Goal: Task Accomplishment & Management: Manage account settings

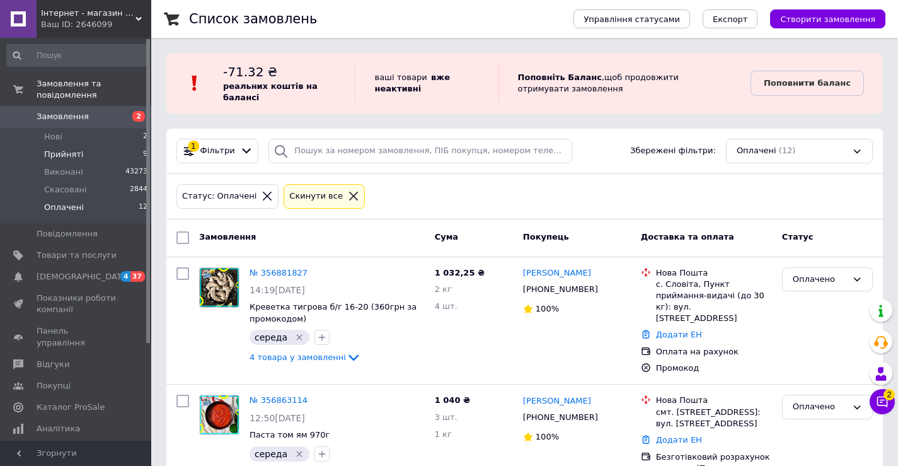
click at [63, 149] on span "Прийняті" at bounding box center [63, 154] width 39 height 11
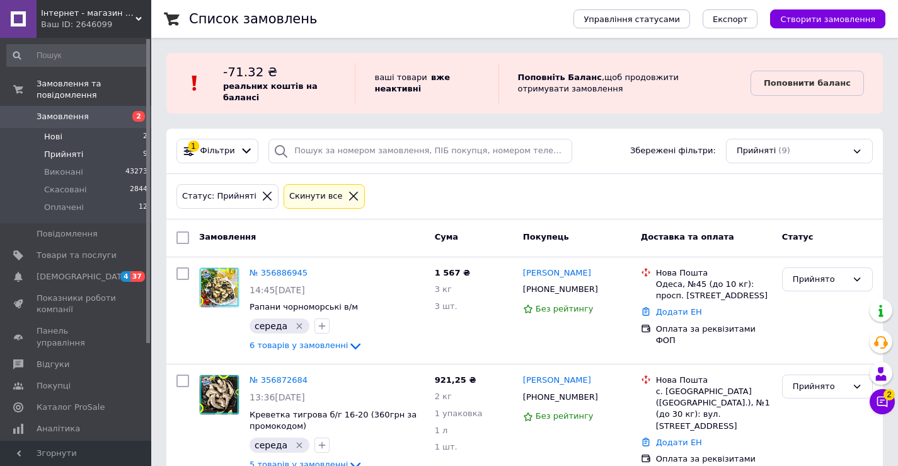
click at [52, 131] on span "Нові" at bounding box center [53, 136] width 18 height 11
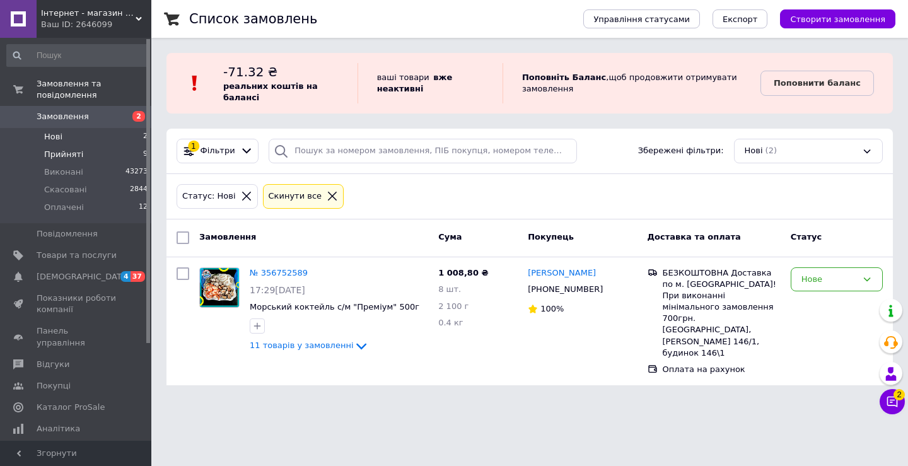
click at [71, 149] on span "Прийняті" at bounding box center [63, 154] width 39 height 11
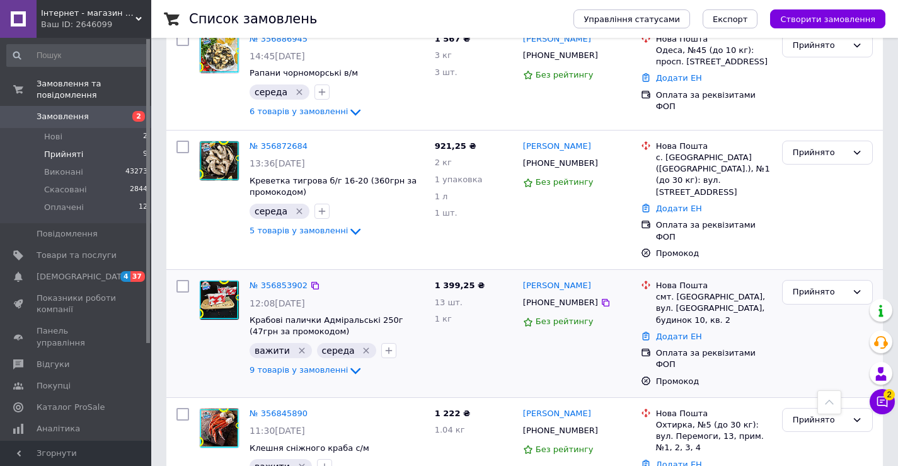
scroll to position [206, 0]
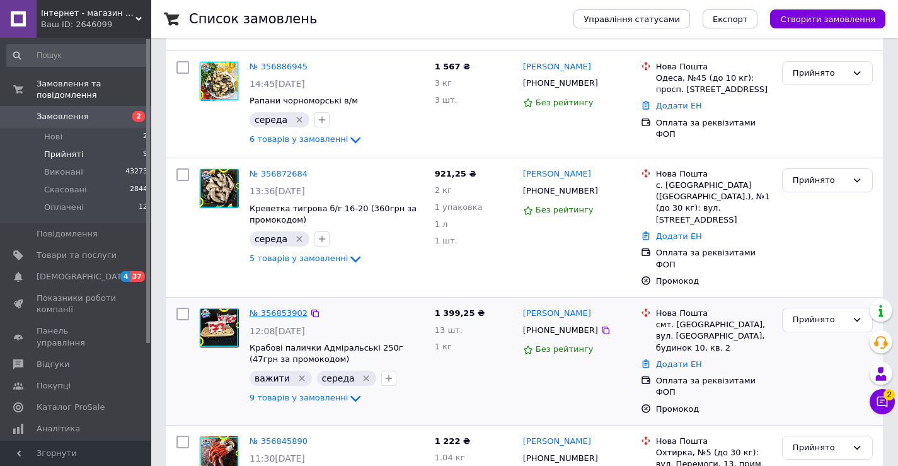
click at [281, 308] on link "№ 356853902" at bounding box center [279, 312] width 58 height 9
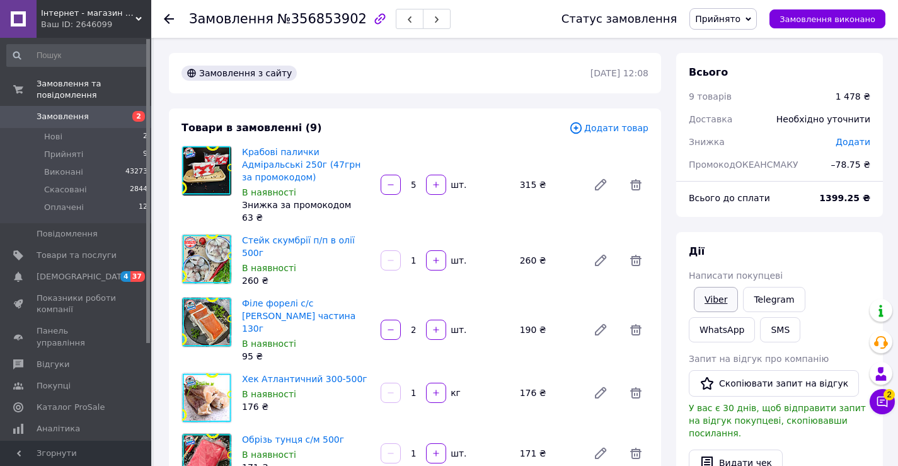
click at [719, 301] on link "Viber" at bounding box center [716, 299] width 44 height 25
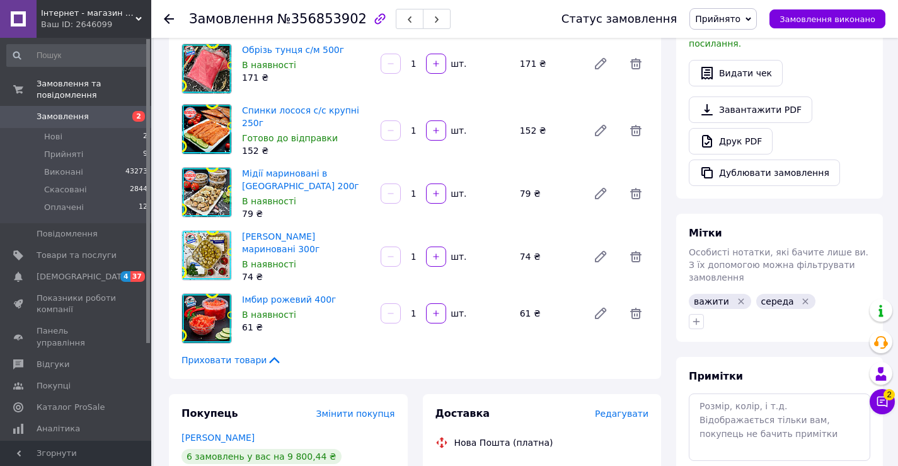
scroll to position [567, 0]
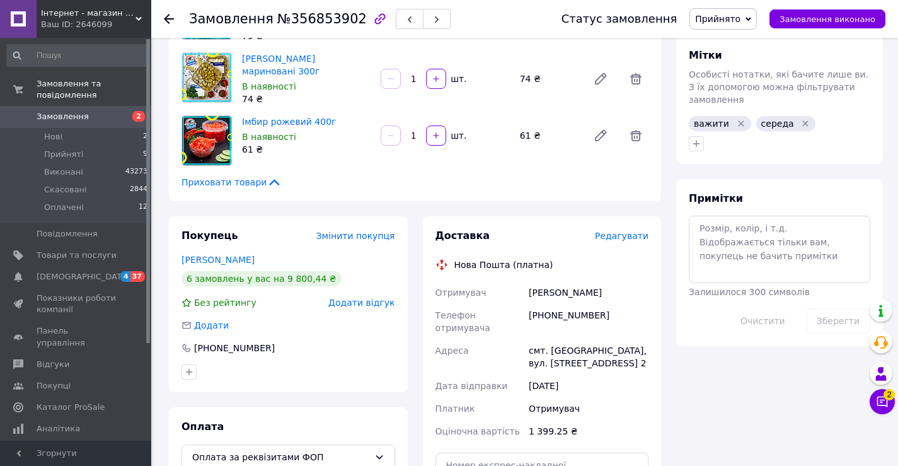
click at [163, 20] on div "Замовлення №356853902 Статус замовлення Прийнято Виконано Скасовано Оплачено За…" at bounding box center [524, 19] width 747 height 38
click at [167, 18] on use at bounding box center [169, 19] width 10 height 10
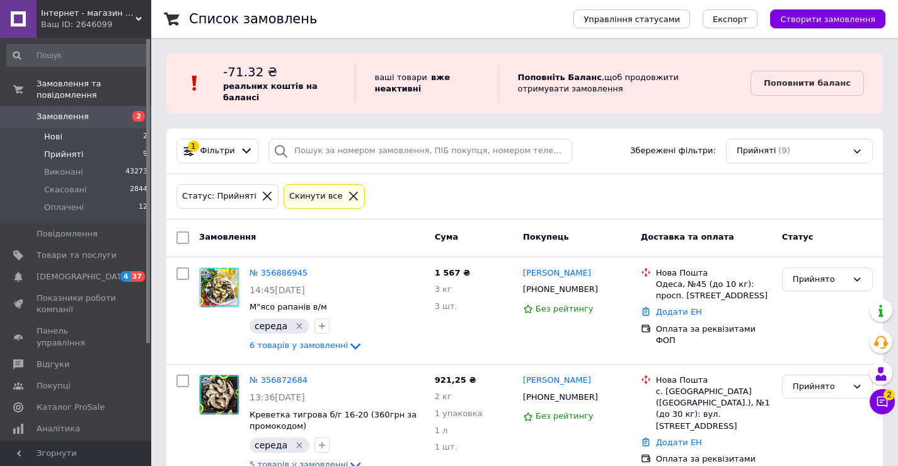
click at [49, 128] on li "Нові 2" at bounding box center [77, 137] width 155 height 18
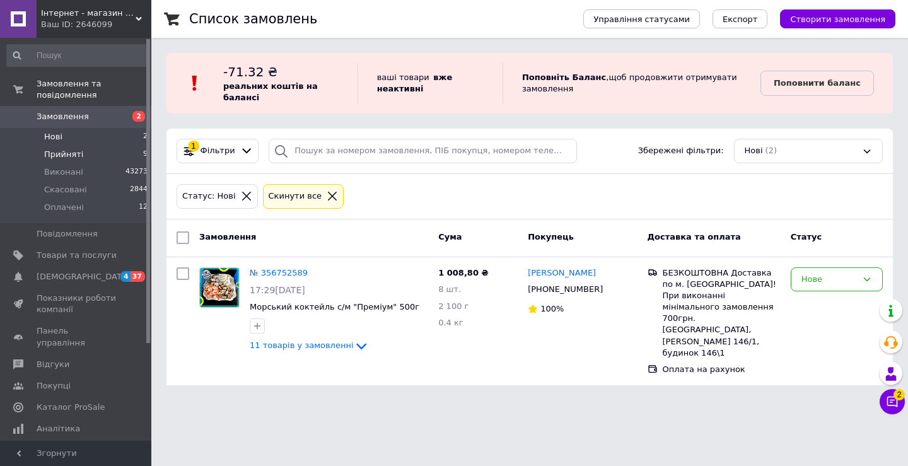
click at [57, 149] on span "Прийняті" at bounding box center [63, 154] width 39 height 11
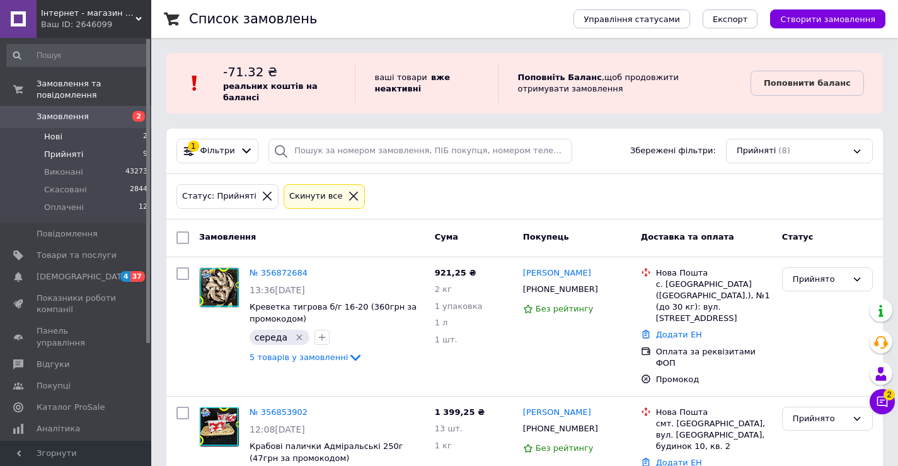
click at [58, 131] on span "Нові" at bounding box center [53, 136] width 18 height 11
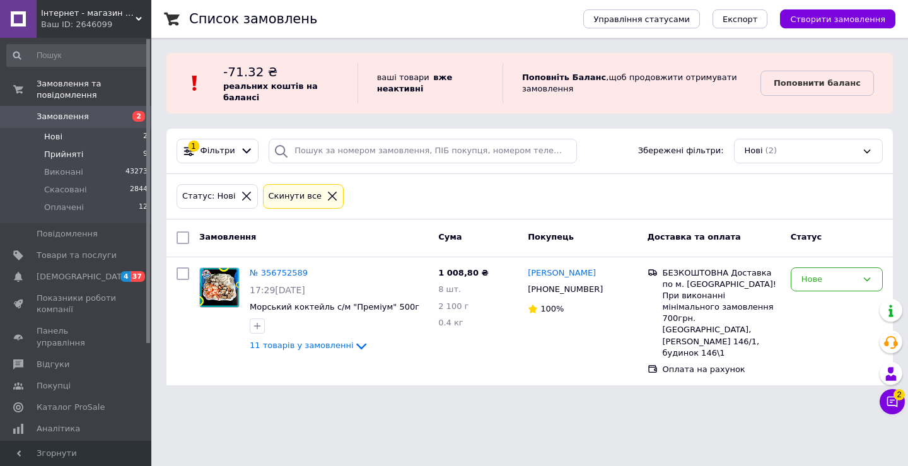
click at [57, 149] on span "Прийняті" at bounding box center [63, 154] width 39 height 11
